Goal: Task Accomplishment & Management: Manage account settings

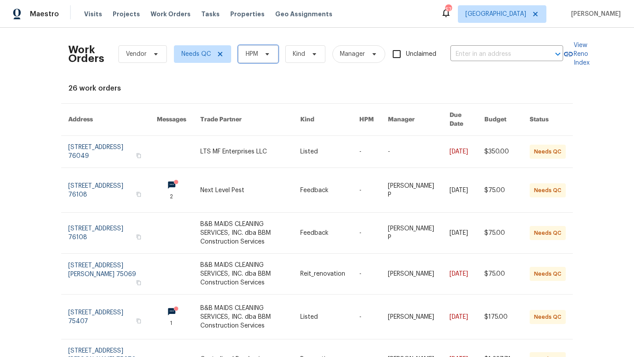
click at [256, 56] on span "HPM" at bounding box center [251, 54] width 12 height 9
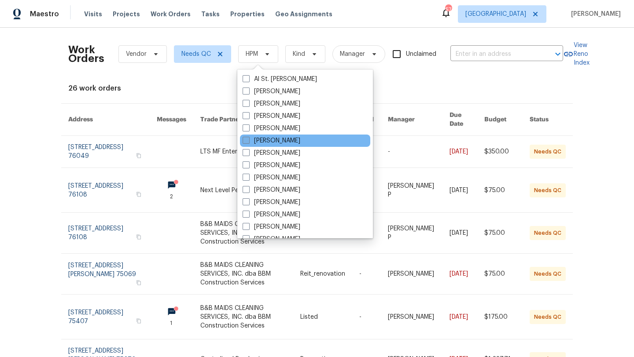
click at [261, 138] on label "[PERSON_NAME]" at bounding box center [271, 140] width 58 height 9
click at [248, 138] on input "[PERSON_NAME]" at bounding box center [245, 139] width 6 height 6
checkbox input "true"
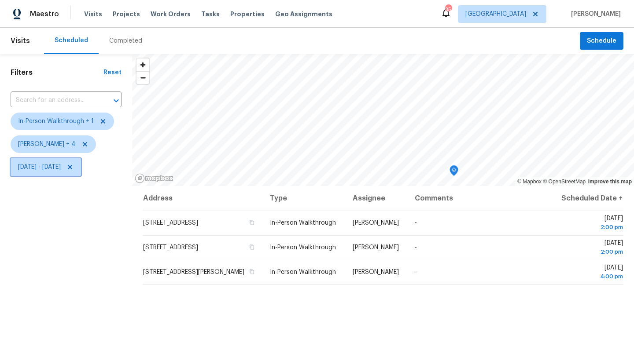
click at [54, 168] on span "Thu, Sep 04 - Fri, Sep 05" at bounding box center [39, 167] width 43 height 9
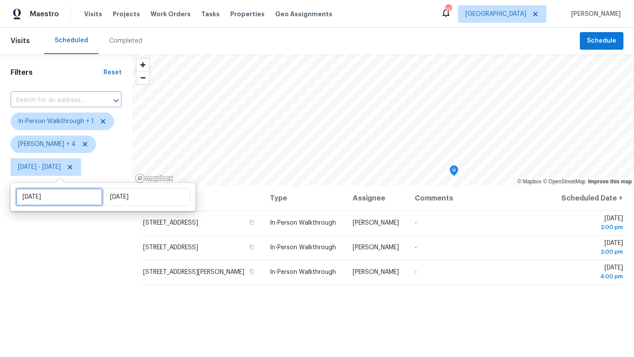
click at [59, 201] on input "Thu, Sep 04" at bounding box center [59, 197] width 87 height 18
select select "8"
select select "2025"
select select "9"
select select "2025"
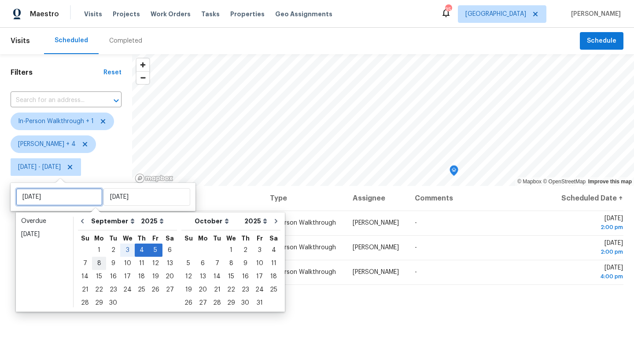
type input "Mon, Sep 08"
click at [97, 260] on div "8" at bounding box center [99, 263] width 14 height 12
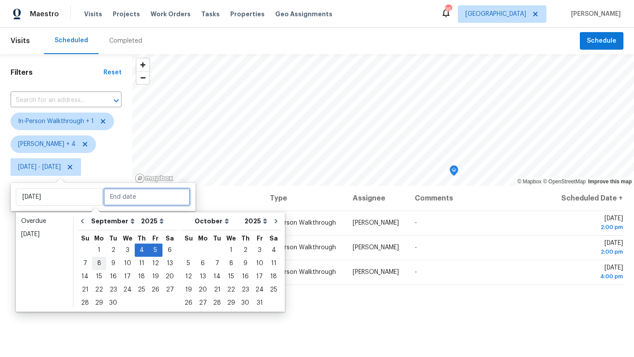
type input "Mon, Sep 08"
type input "Fri, Sep 05"
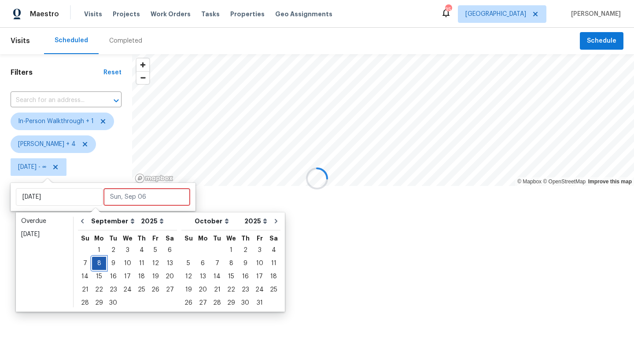
click at [97, 260] on div "8" at bounding box center [99, 263] width 14 height 12
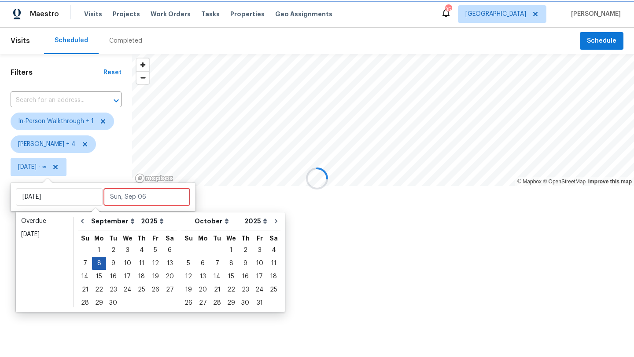
type input "Mon, Sep 08"
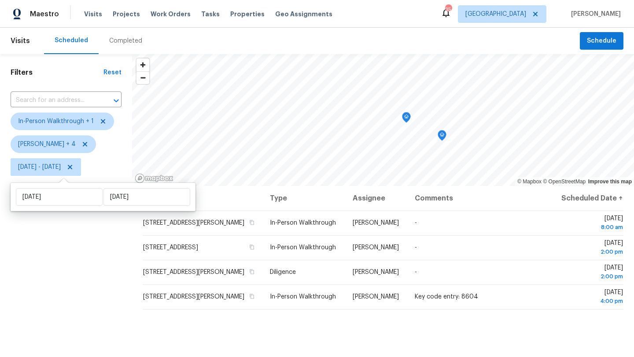
click at [97, 260] on div "Filters Reset ​ In-Person Walkthrough + 1 Alicia Anices + 4 Mon, Sep 08 - Mon, …" at bounding box center [66, 263] width 132 height 418
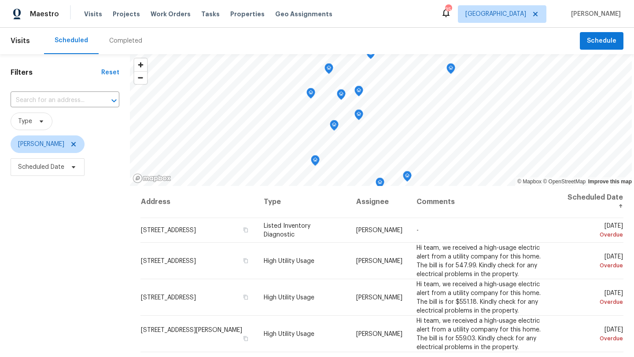
scroll to position [216, 0]
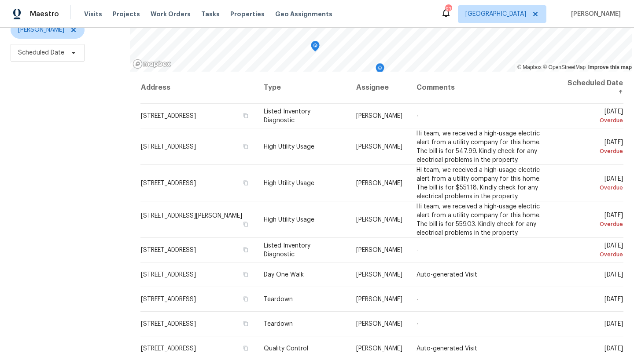
scroll to position [114, 0]
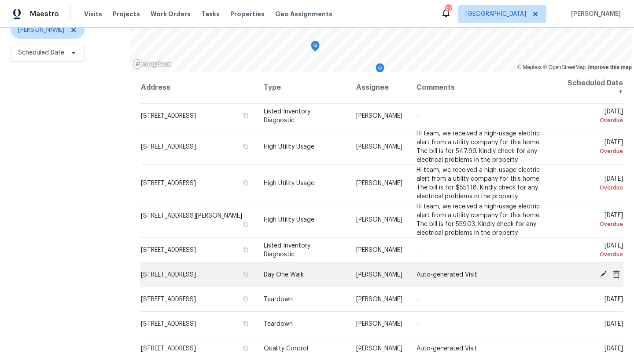
click at [616, 274] on icon at bounding box center [615, 274] width 7 height 8
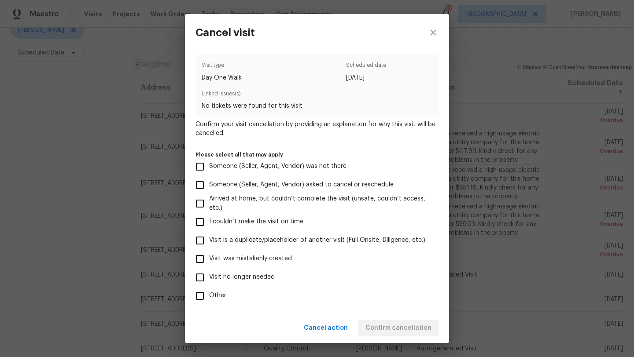
click at [258, 275] on span "Visit no longer needed" at bounding box center [242, 277] width 66 height 9
click at [209, 275] on input "Visit no longer needed" at bounding box center [200, 277] width 18 height 18
checkbox input "true"
click at [268, 260] on span "Visit was mistakenly created" at bounding box center [250, 258] width 83 height 9
click at [209, 260] on input "Visit was mistakenly created" at bounding box center [200, 259] width 18 height 18
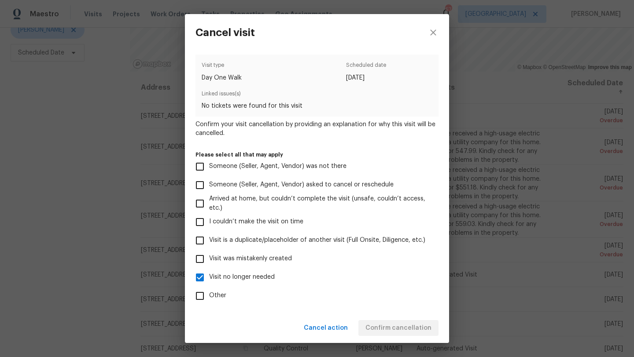
checkbox input "true"
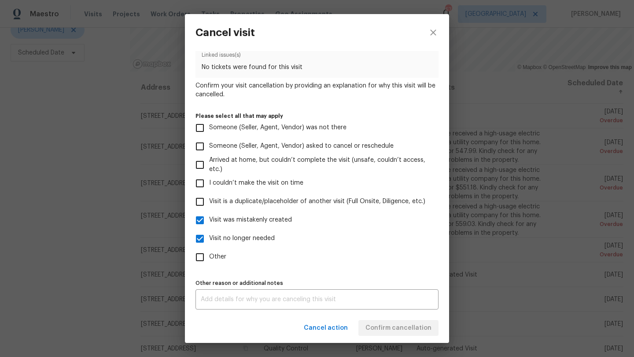
click at [232, 238] on span "Visit no longer needed" at bounding box center [242, 238] width 66 height 9
click at [209, 238] on input "Visit no longer needed" at bounding box center [200, 239] width 18 height 18
checkbox input "false"
click at [233, 309] on div "x Other reason or additional notes" at bounding box center [316, 299] width 243 height 20
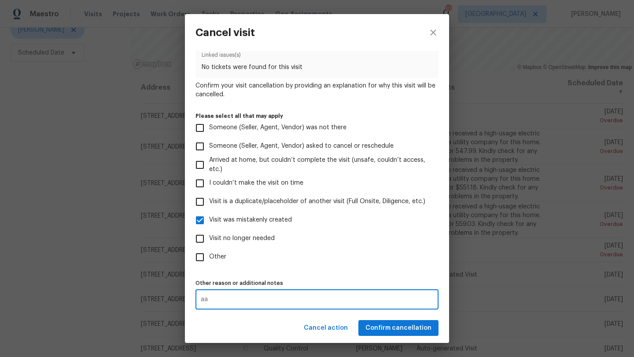
type textarea "aa"
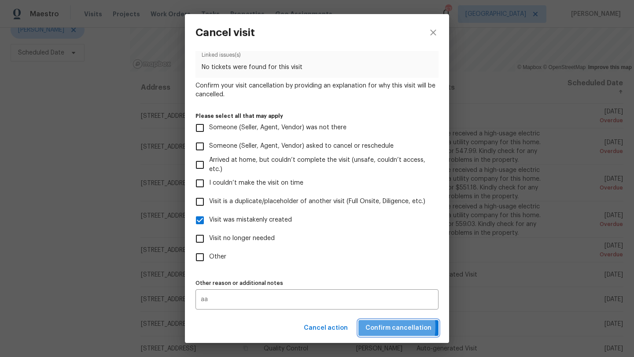
click at [374, 327] on span "Confirm cancellation" at bounding box center [398, 328] width 66 height 11
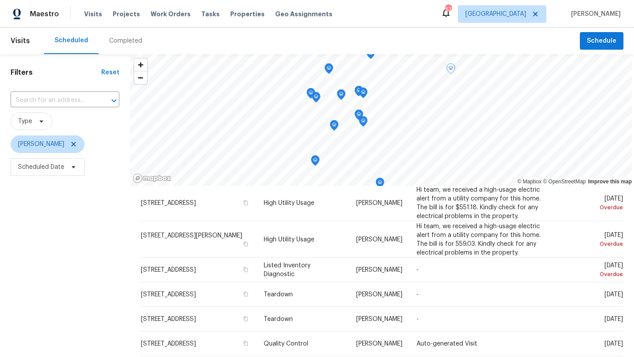
scroll to position [97, 0]
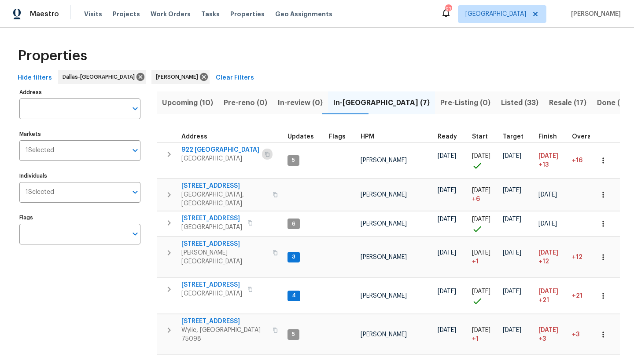
click at [501, 102] on span "Listed (33)" at bounding box center [519, 103] width 37 height 12
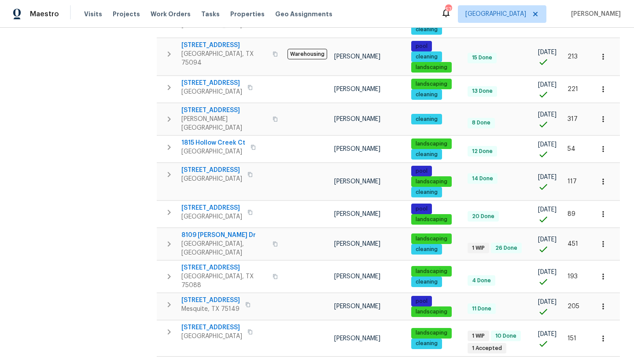
scroll to position [549, 0]
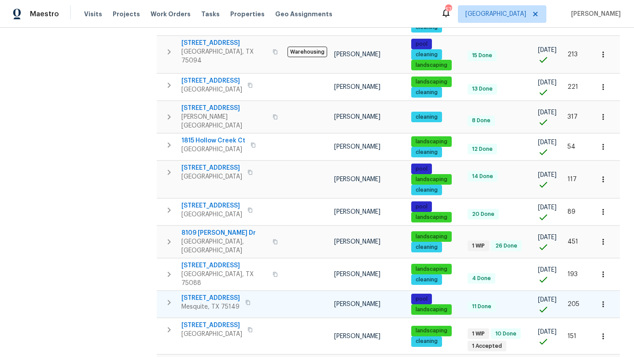
click at [216, 294] on span "3147 Wichita Dr" at bounding box center [210, 298] width 59 height 9
